Goal: Information Seeking & Learning: Learn about a topic

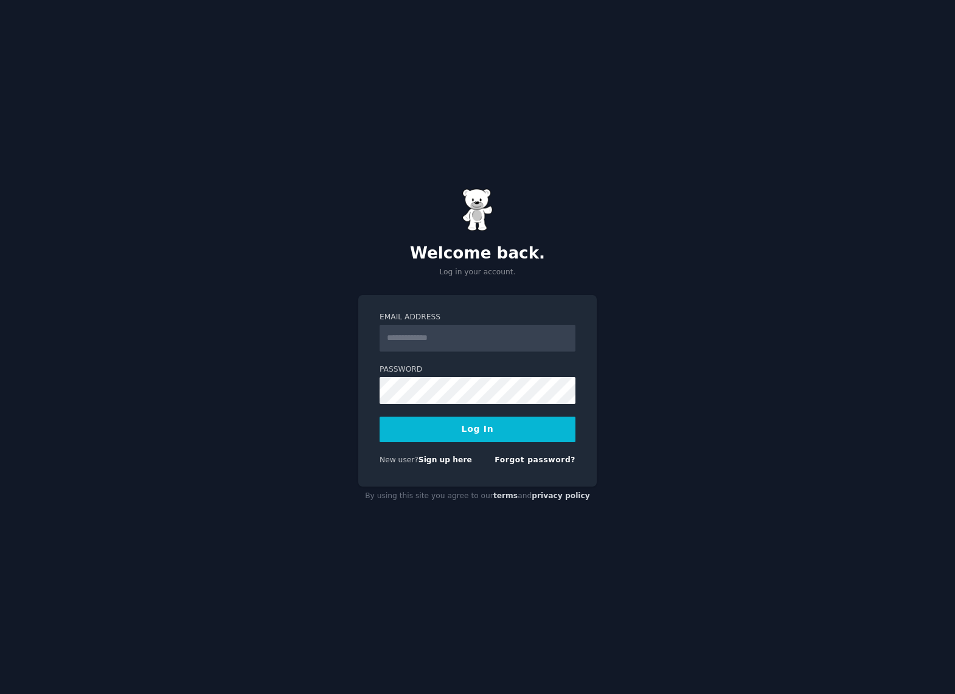
click at [470, 346] on input "Email Address" at bounding box center [478, 338] width 196 height 27
drag, startPoint x: 759, startPoint y: 229, endPoint x: 778, endPoint y: 214, distance: 24.2
click at [761, 228] on div "Welcome back. Log in your account. Email Address Password Log In New user? Sign…" at bounding box center [477, 347] width 955 height 694
type input "**********"
click at [492, 429] on button "Log In" at bounding box center [478, 430] width 196 height 26
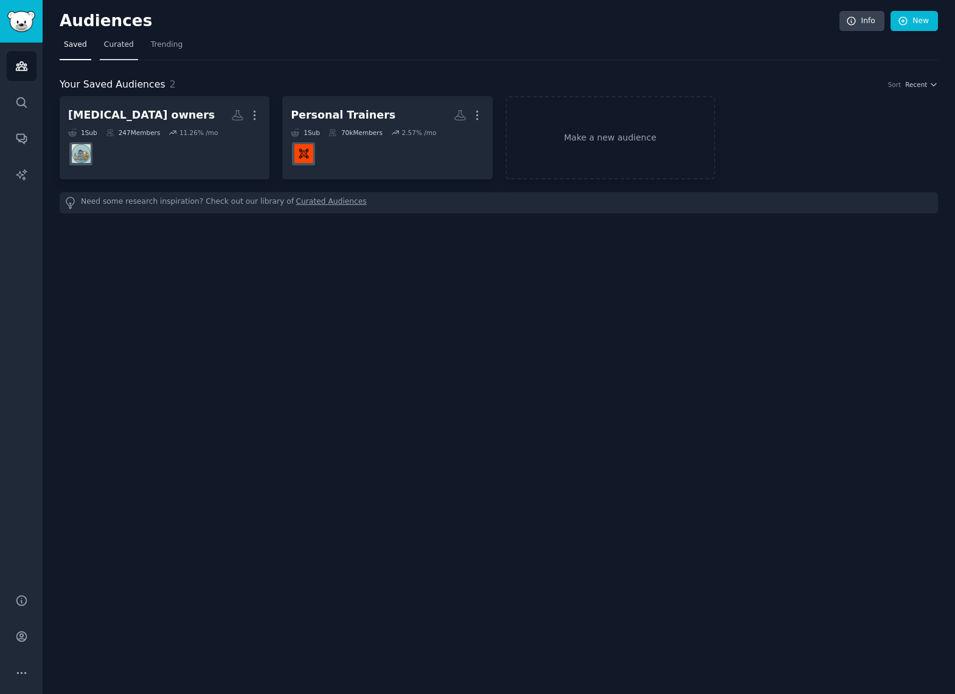
click at [114, 51] on link "Curated" at bounding box center [119, 47] width 38 height 25
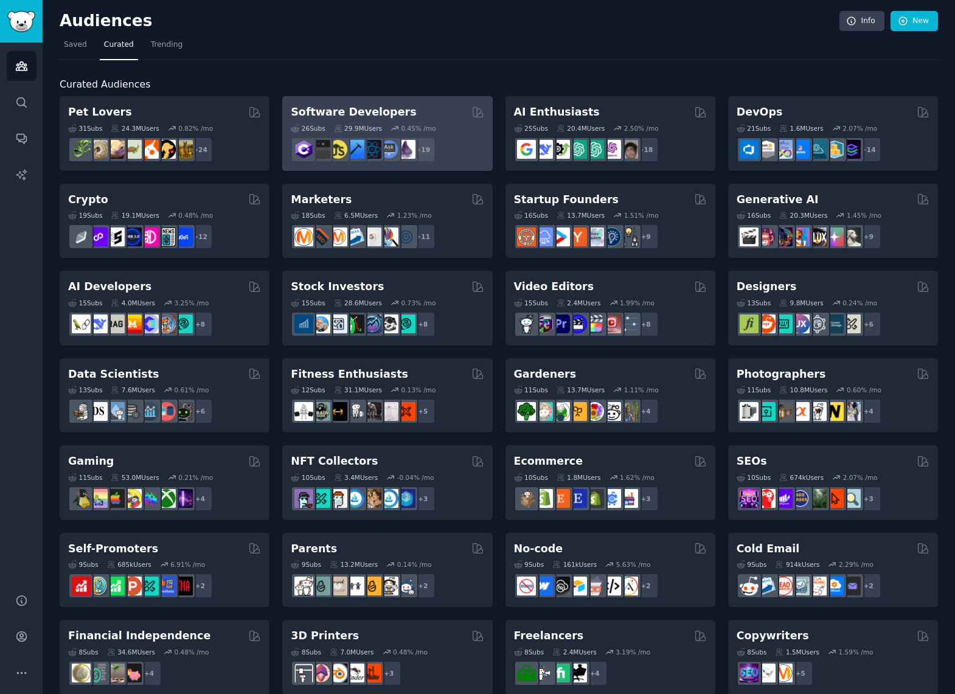
click at [397, 113] on div "Software Developers Curated by GummySearch" at bounding box center [387, 112] width 193 height 15
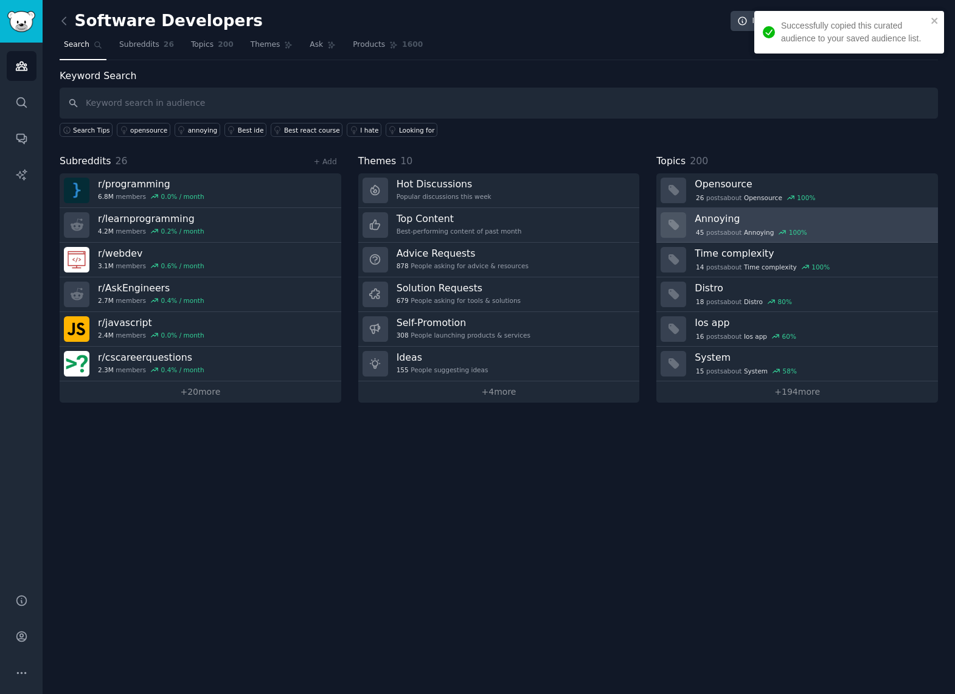
click at [720, 215] on h3 "Annoying" at bounding box center [812, 218] width 235 height 13
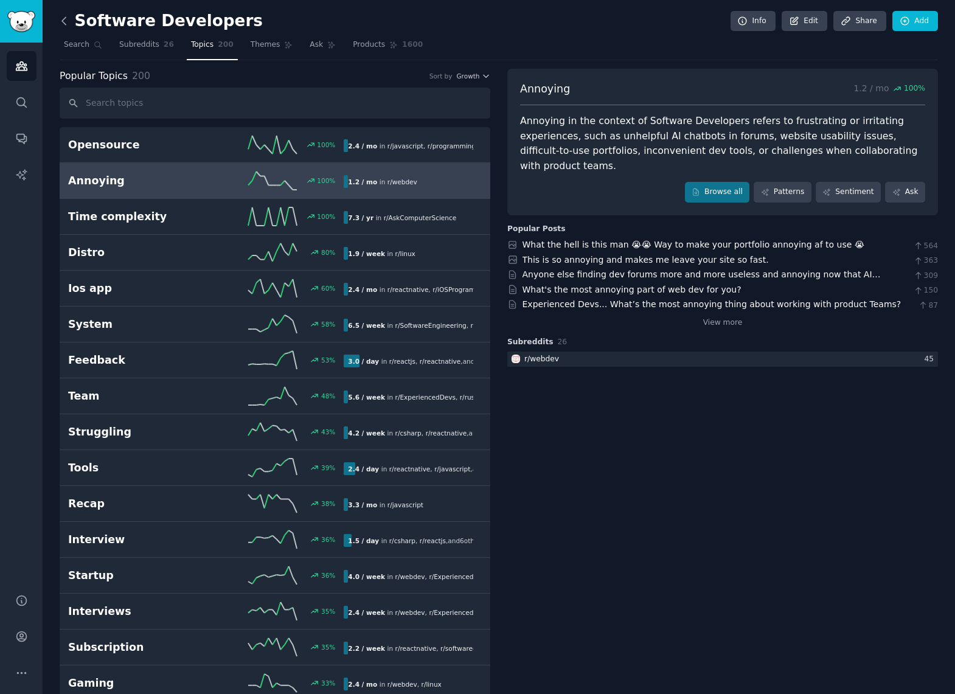
click at [60, 15] on icon at bounding box center [64, 21] width 13 height 13
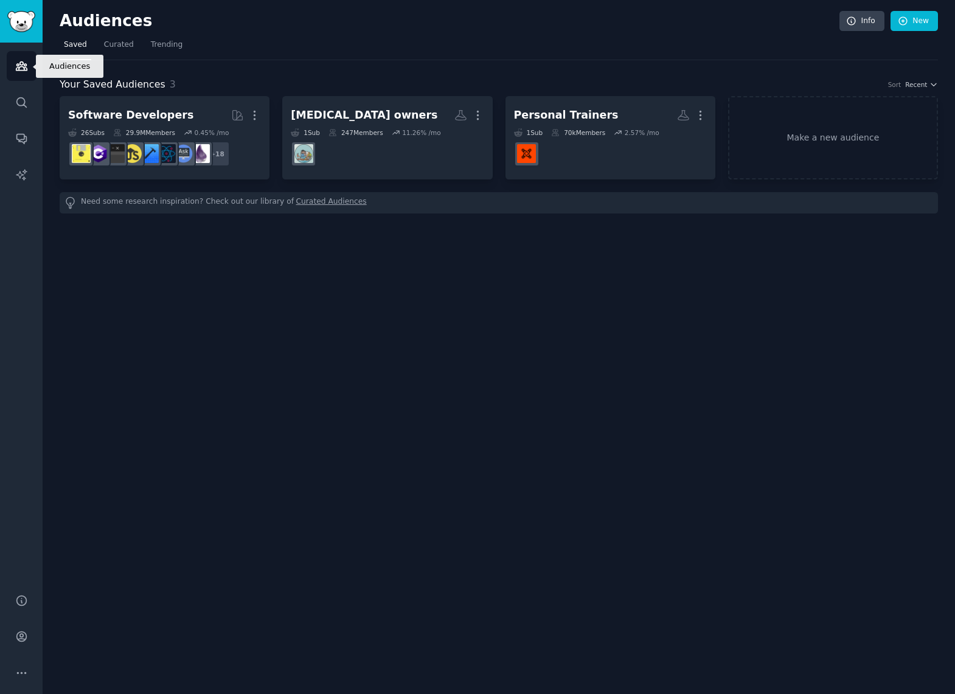
click at [27, 66] on icon "Sidebar" at bounding box center [21, 66] width 13 height 13
click at [82, 43] on span "Saved" at bounding box center [75, 45] width 23 height 11
click at [145, 296] on div "Audiences Info New Saved Curated Trending Your Saved Audiences 3 Sort Recent So…" at bounding box center [499, 347] width 913 height 694
click at [106, 46] on span "Curated" at bounding box center [119, 45] width 30 height 11
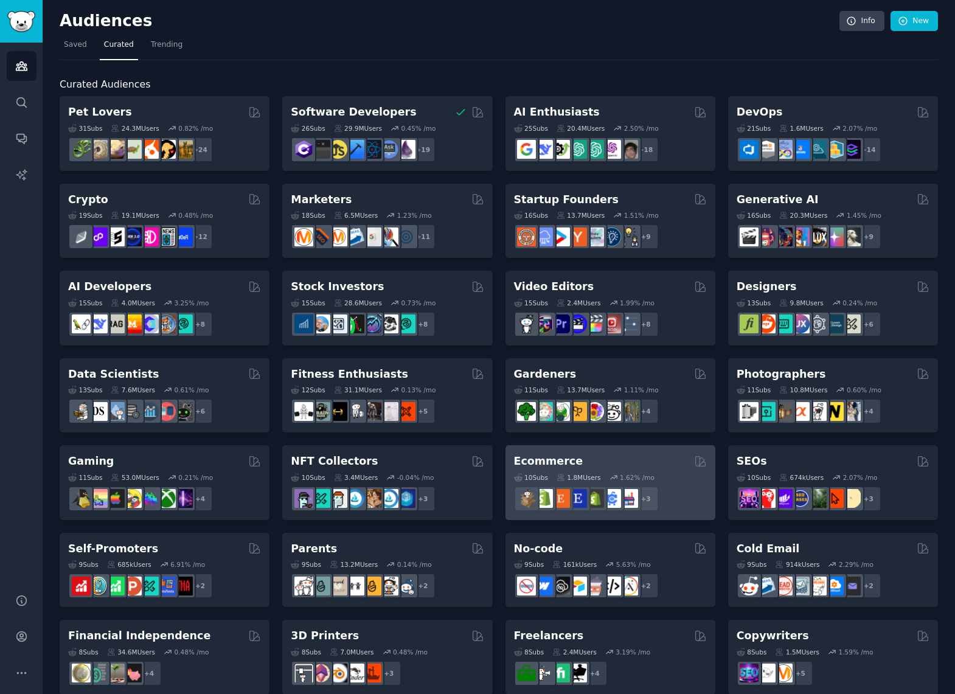
click at [640, 461] on div "Ecommerce" at bounding box center [610, 461] width 193 height 15
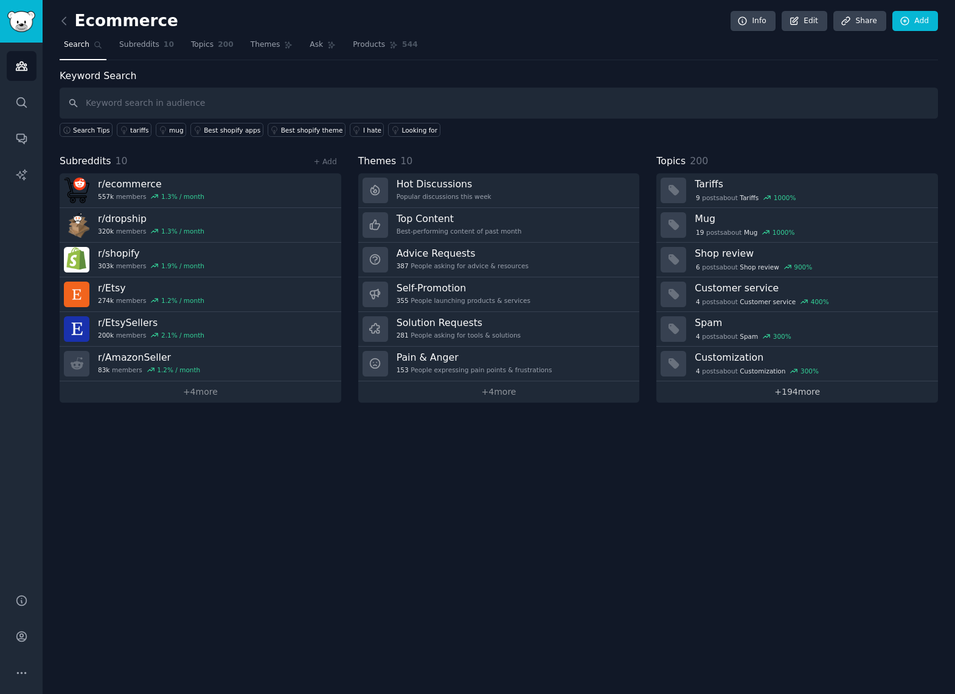
click at [812, 397] on link "+ 194 more" at bounding box center [798, 392] width 282 height 21
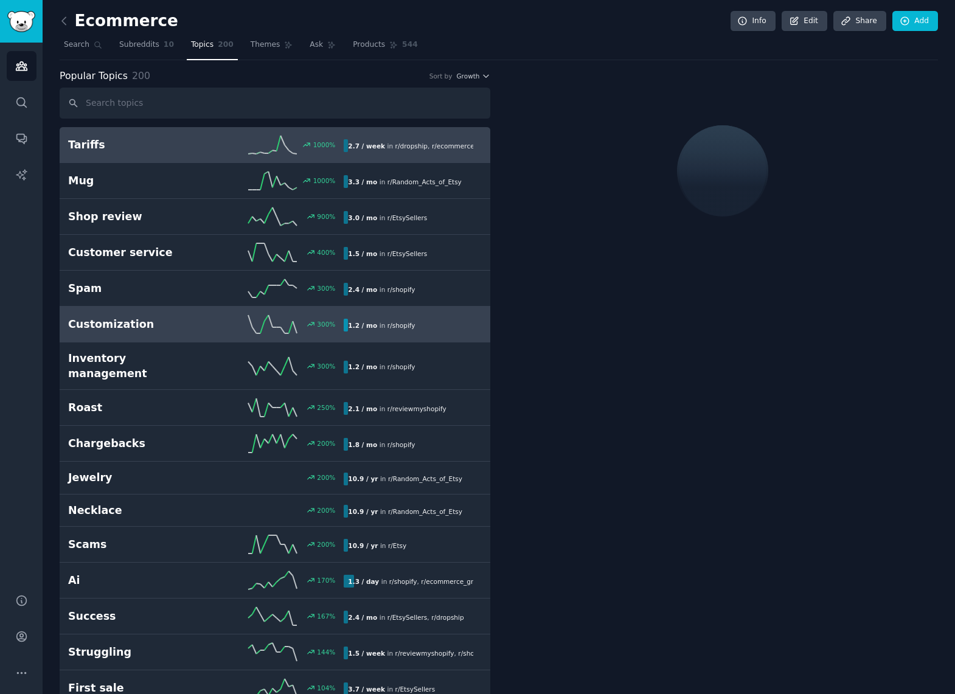
click at [204, 319] on h2 "Customization" at bounding box center [137, 324] width 138 height 15
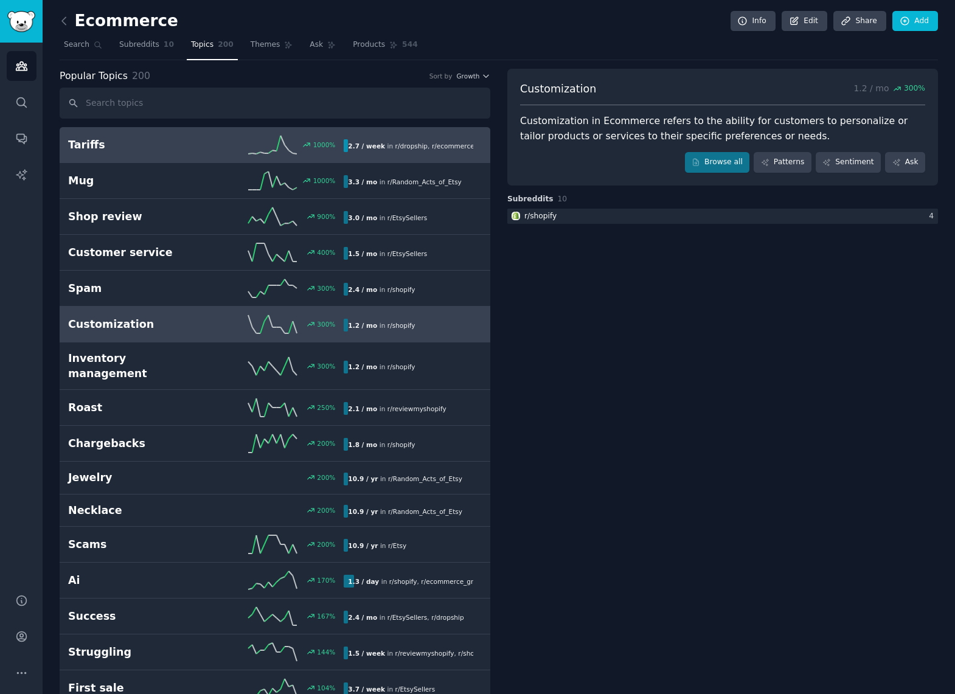
click at [213, 153] on div "1000 %" at bounding box center [275, 145] width 138 height 18
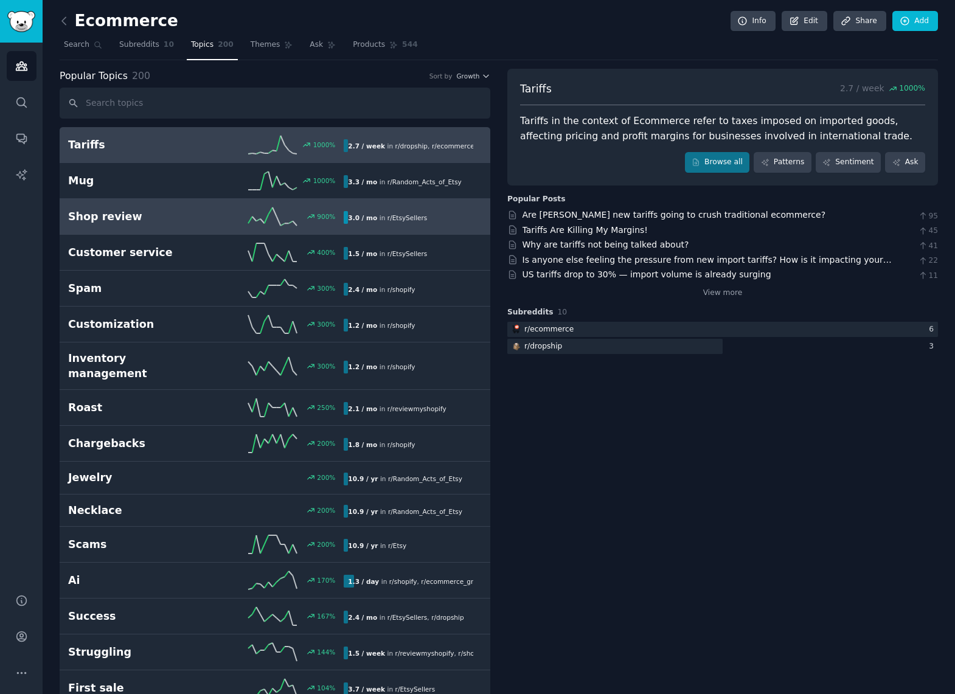
click at [163, 209] on h2 "Shop review" at bounding box center [137, 216] width 138 height 15
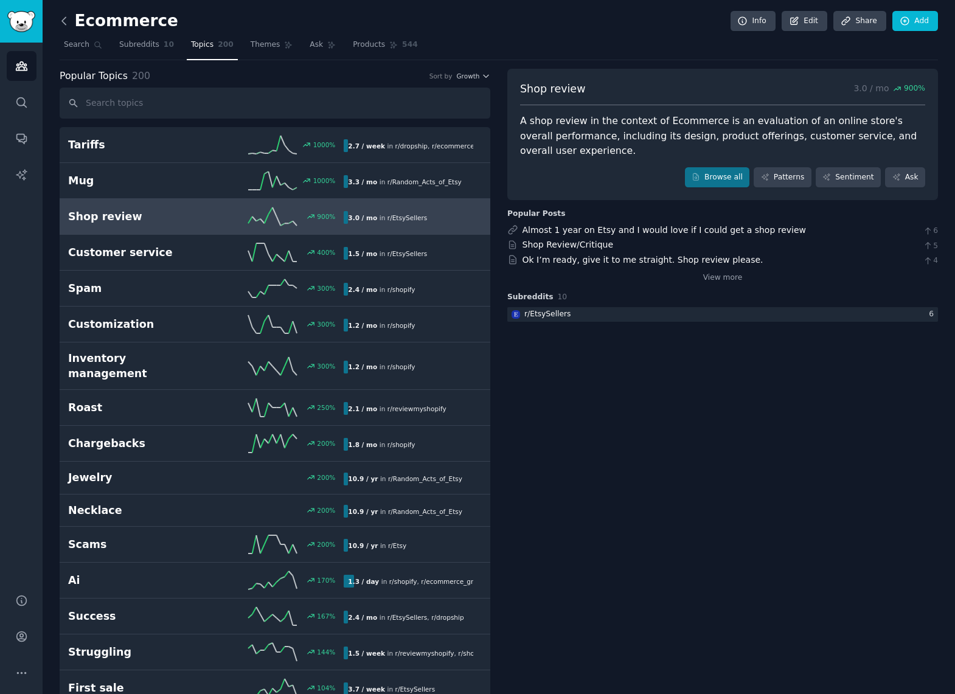
click at [65, 21] on icon at bounding box center [64, 21] width 13 height 13
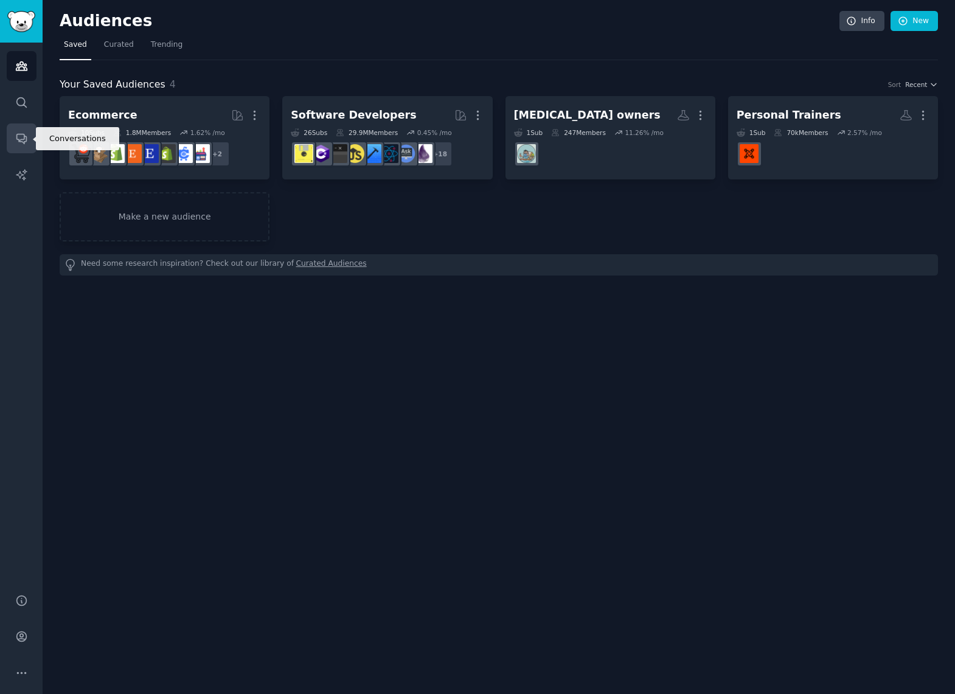
click at [21, 138] on icon "Sidebar" at bounding box center [21, 138] width 13 height 13
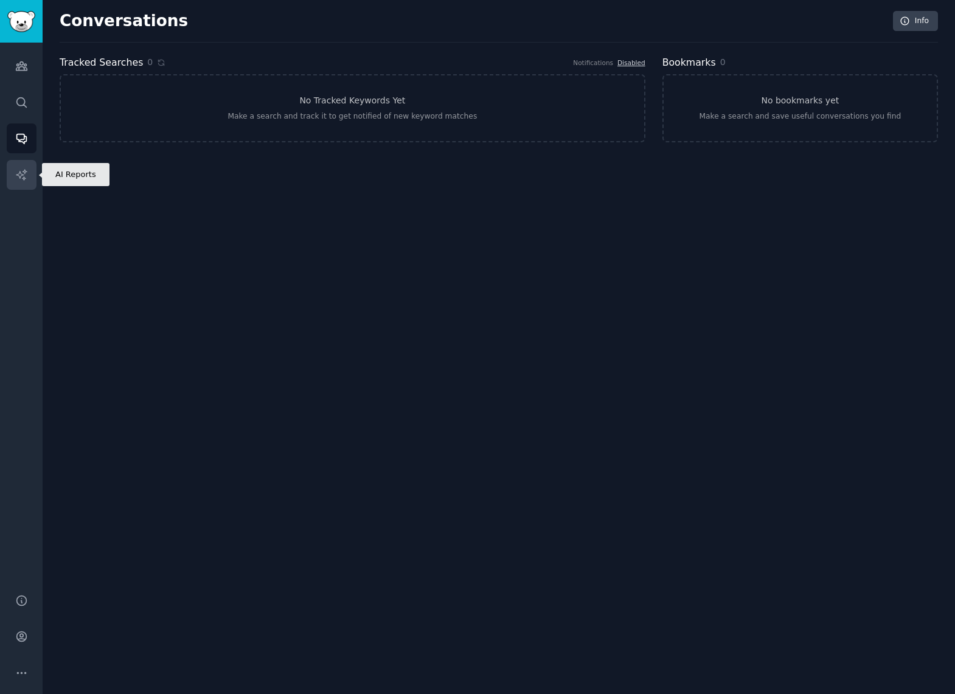
click at [23, 169] on icon "Sidebar" at bounding box center [21, 175] width 13 height 13
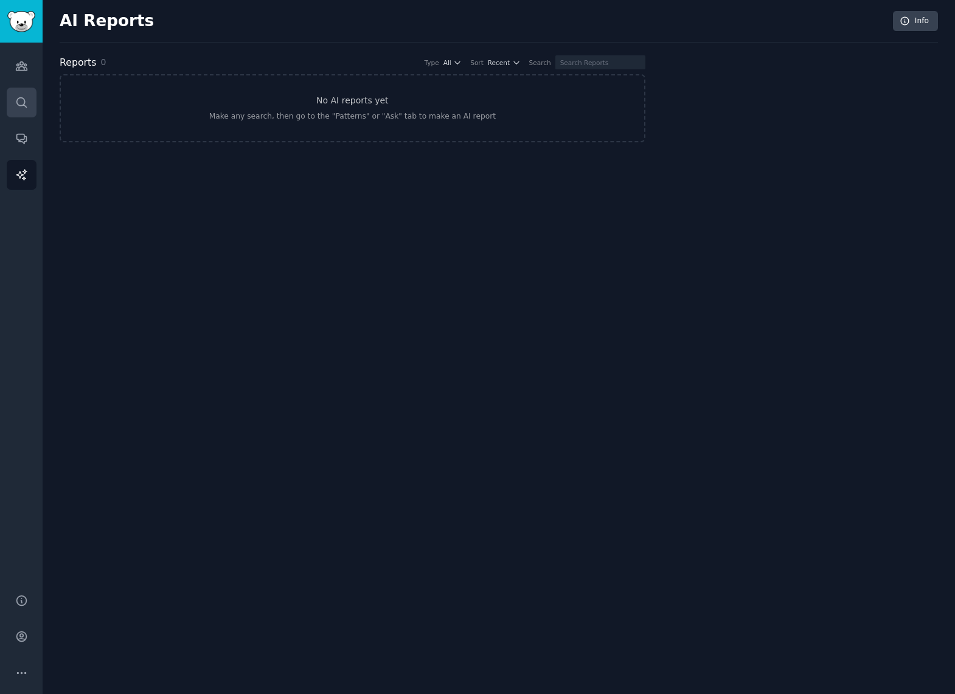
click at [23, 108] on icon "Sidebar" at bounding box center [21, 102] width 13 height 13
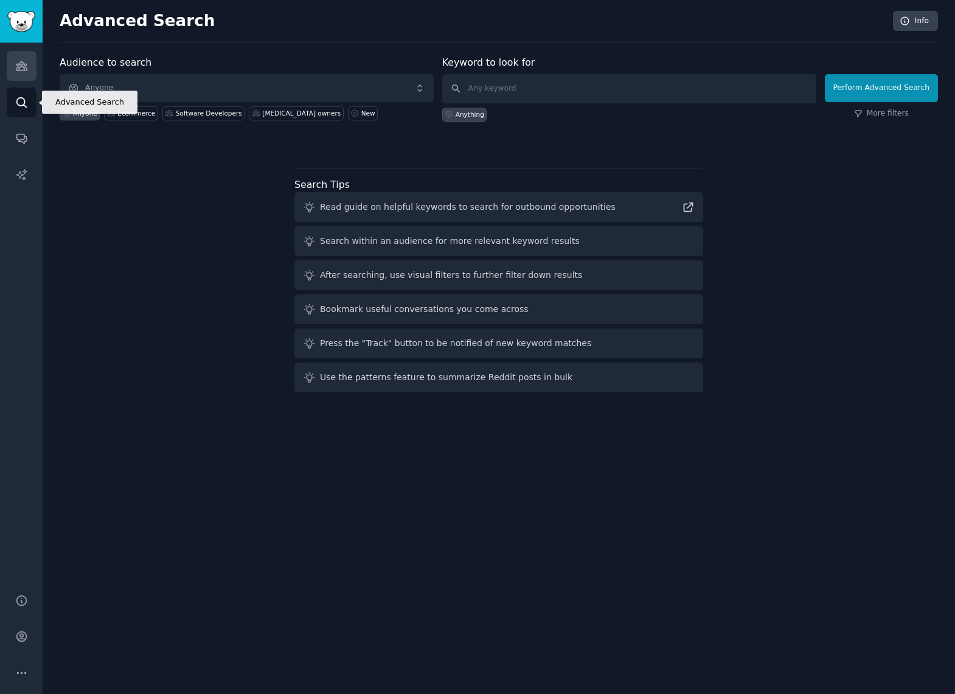
click at [26, 72] on icon "Sidebar" at bounding box center [21, 66] width 13 height 13
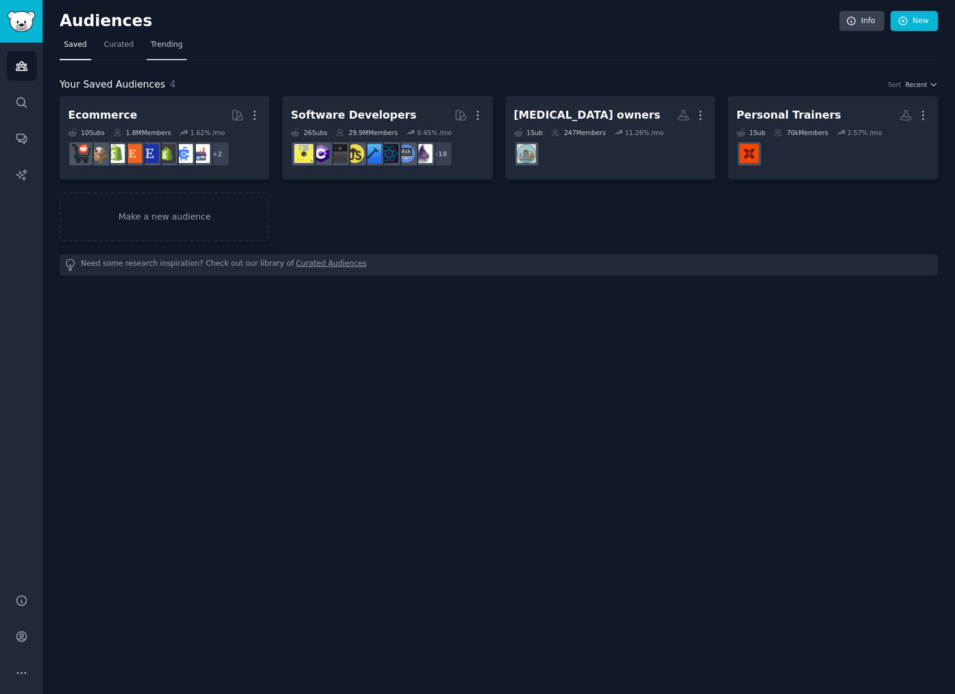
click at [153, 51] on link "Trending" at bounding box center [167, 47] width 40 height 25
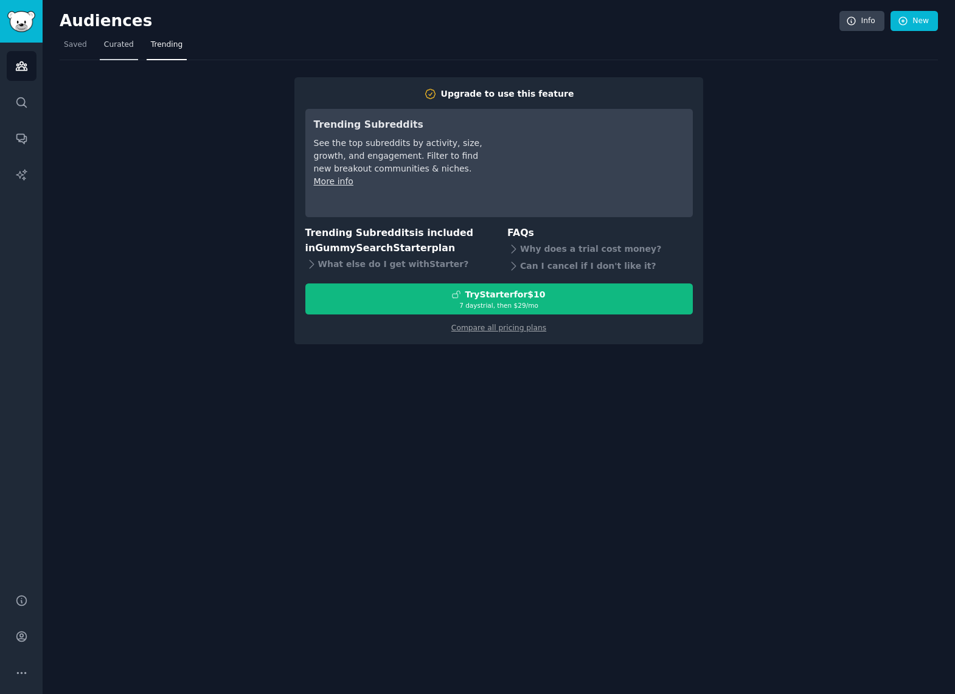
click at [122, 49] on span "Curated" at bounding box center [119, 45] width 30 height 11
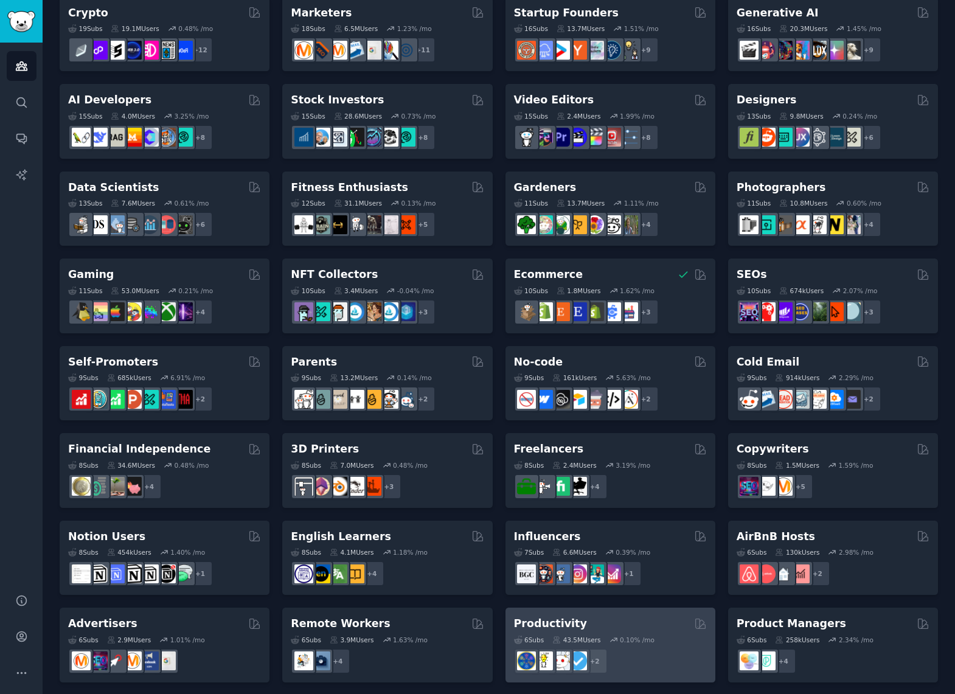
scroll to position [166, 0]
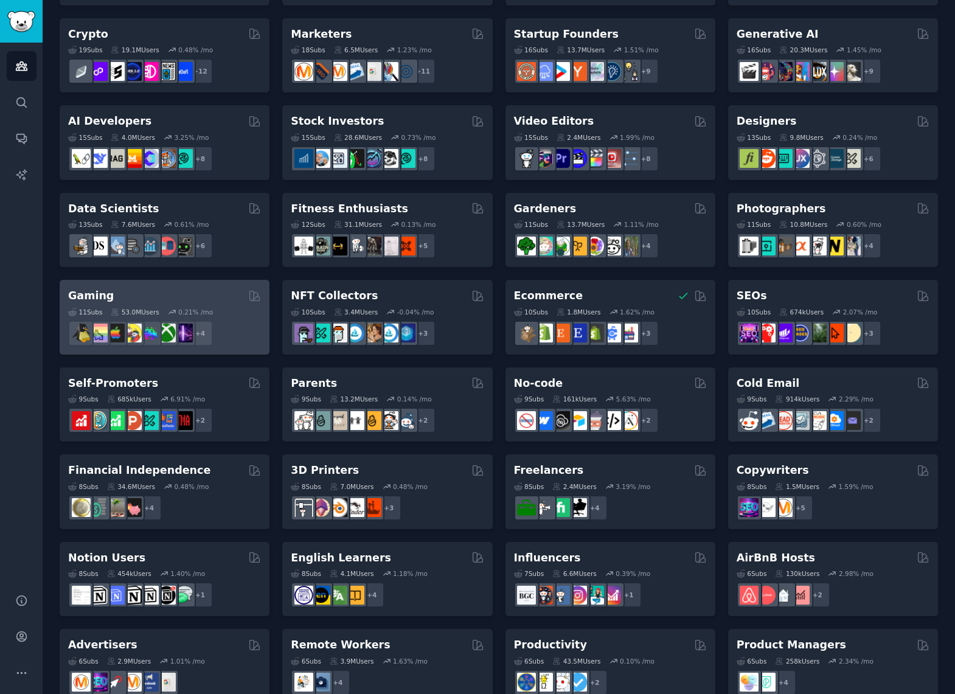
click at [218, 294] on div "Gaming" at bounding box center [164, 295] width 193 height 15
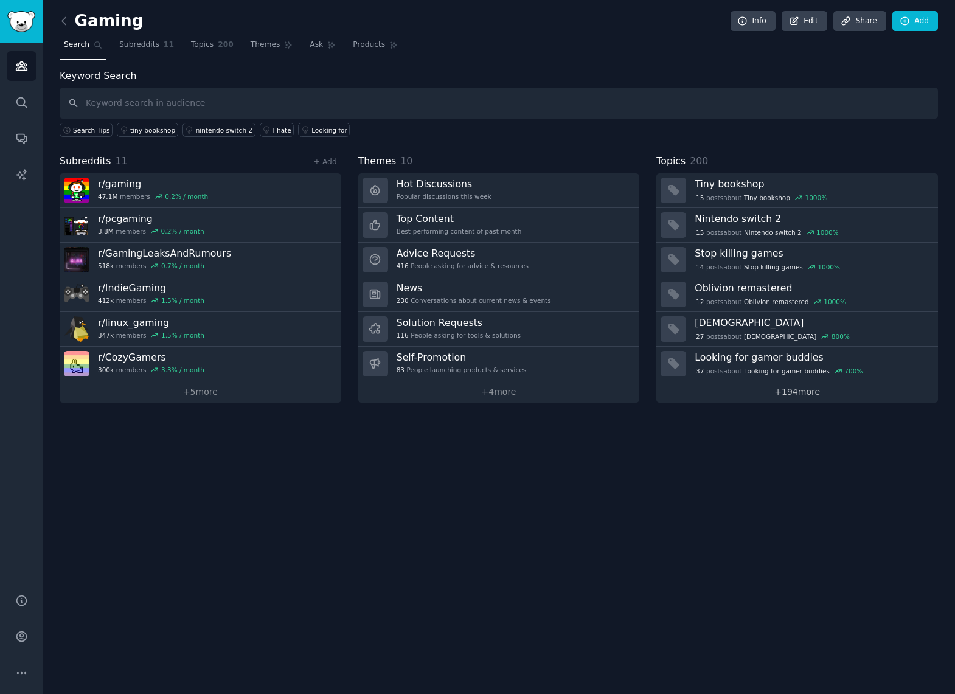
click at [820, 383] on link "+ 194 more" at bounding box center [798, 392] width 282 height 21
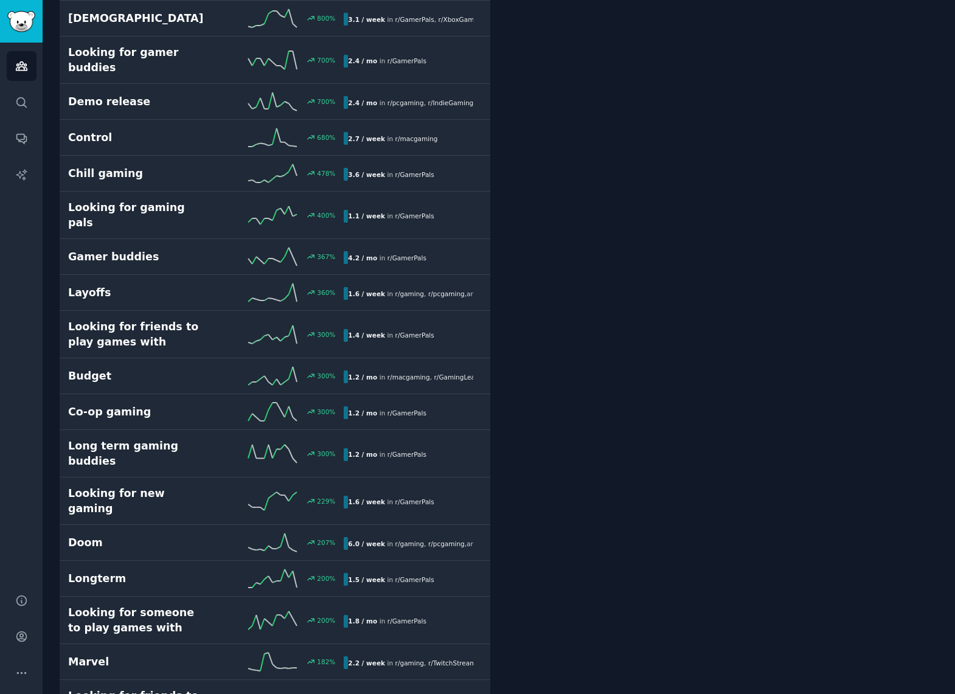
scroll to position [23, 0]
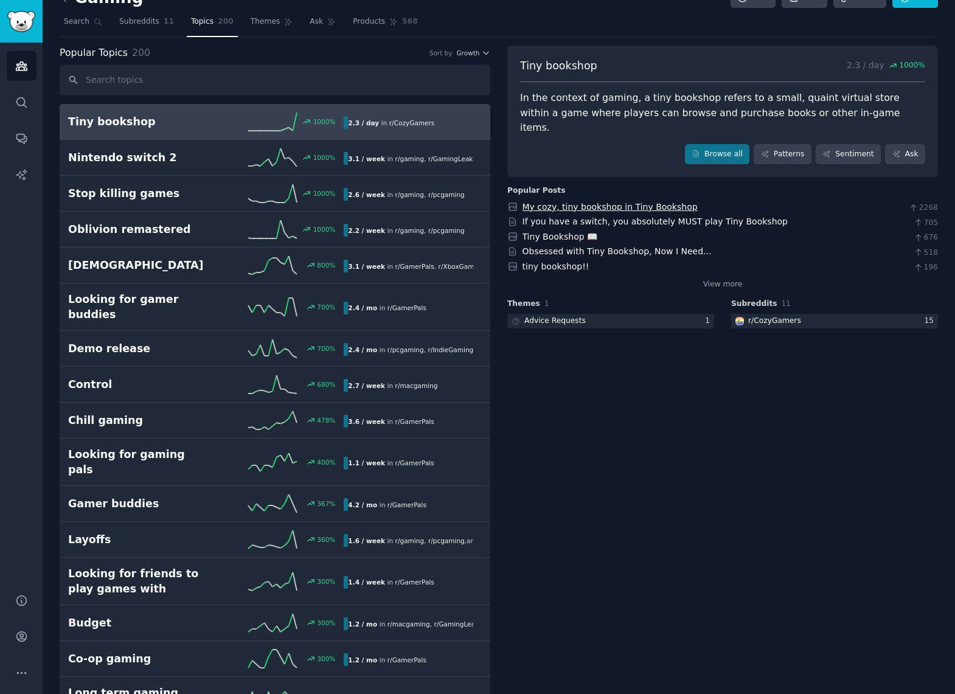
click at [643, 202] on link "My cozy, tiny bookshop in Tiny Bookshop" at bounding box center [610, 207] width 175 height 10
